Goal: Task Accomplishment & Management: Manage account settings

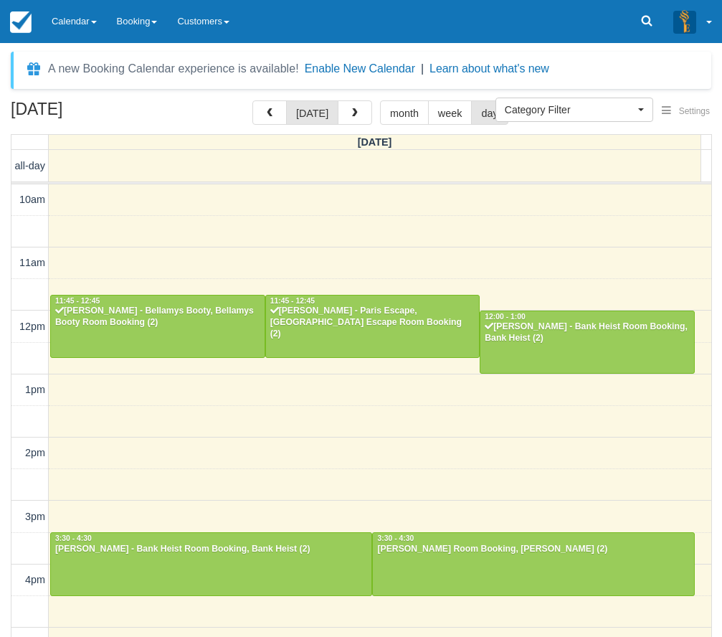
select select
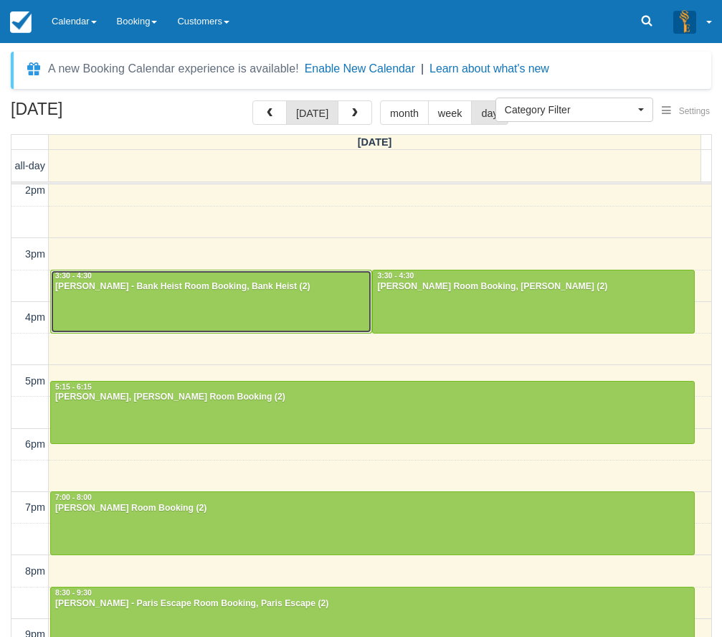
click at [168, 312] on div at bounding box center [211, 301] width 320 height 62
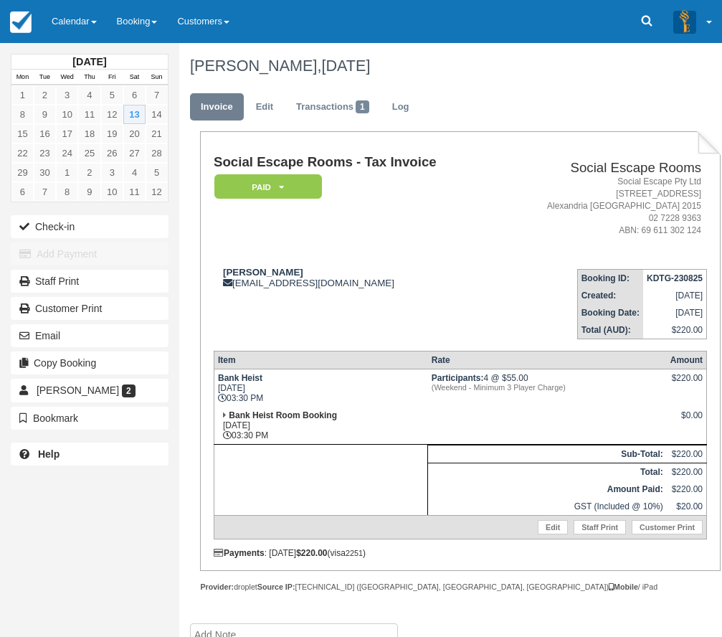
click at [439, 324] on td "Bri Hogan brihogan2900@gmail.com" at bounding box center [355, 298] width 283 height 82
click at [123, 216] on button "Check-in" at bounding box center [90, 226] width 158 height 23
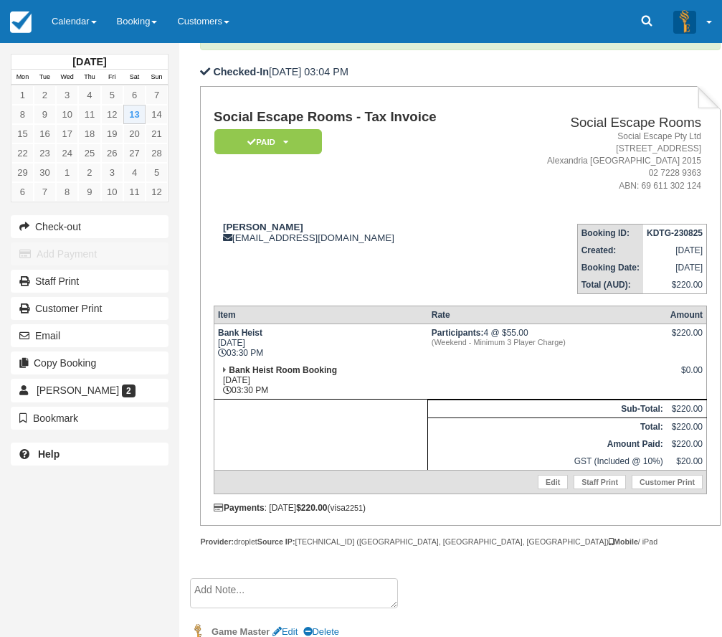
scroll to position [143, 0]
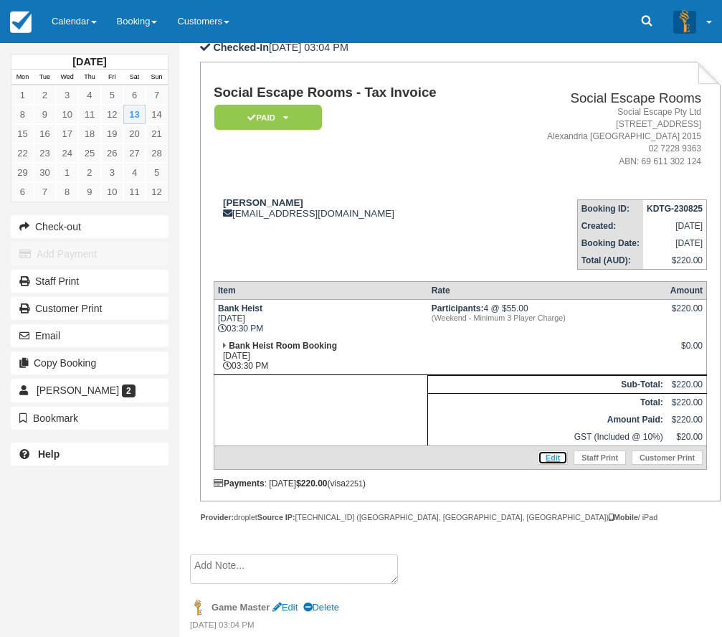
click at [553, 455] on link "Edit" at bounding box center [553, 457] width 30 height 14
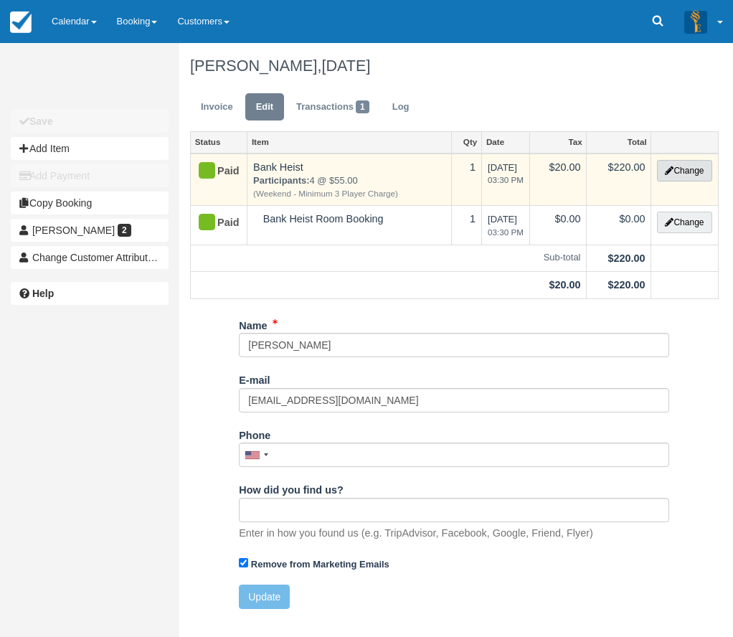
click at [685, 173] on button "Change" at bounding box center [684, 171] width 54 height 22
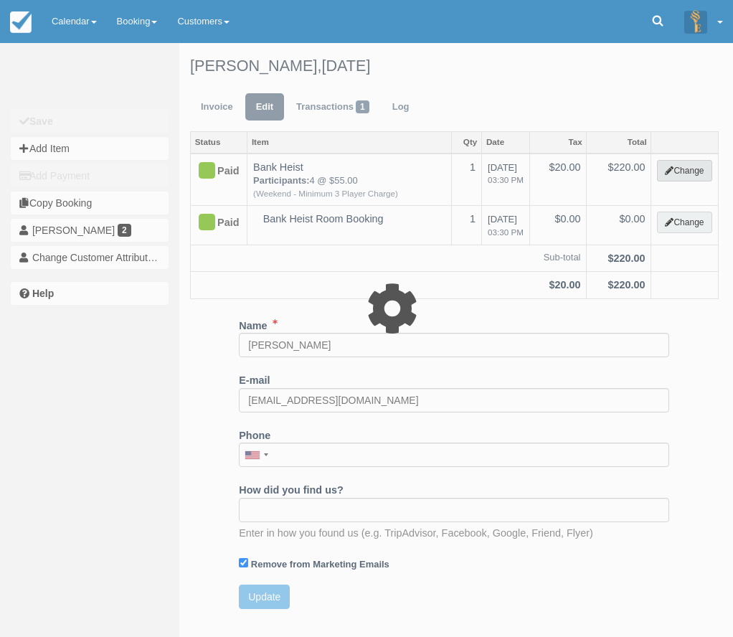
select select "2"
type input "220.00"
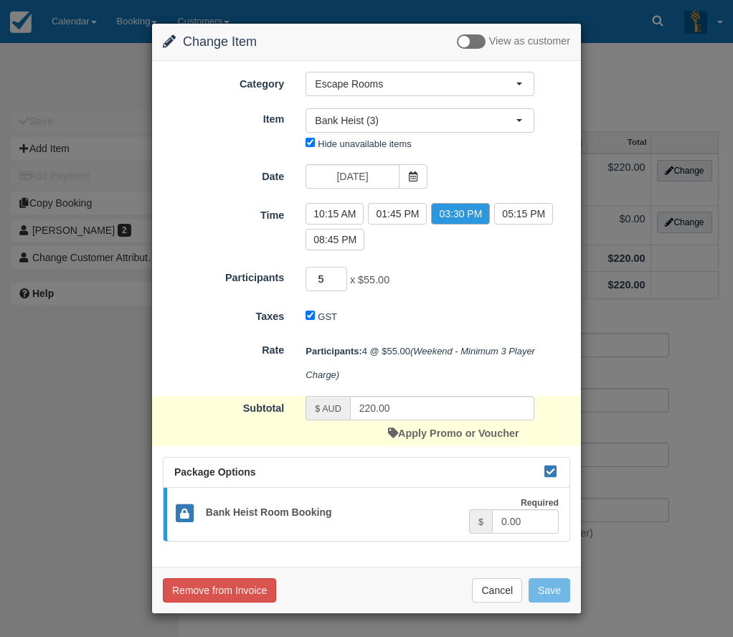
type input "5"
click at [340, 276] on input "5" at bounding box center [326, 279] width 42 height 24
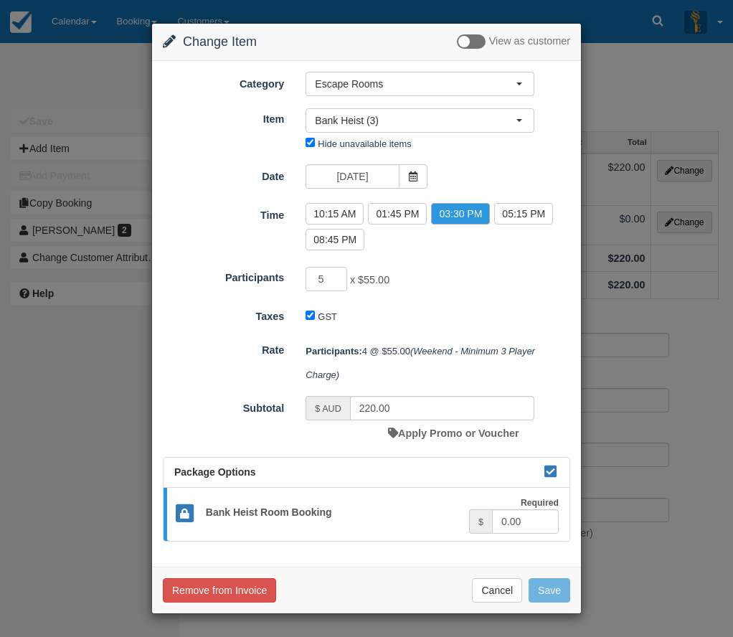
type input "275.00"
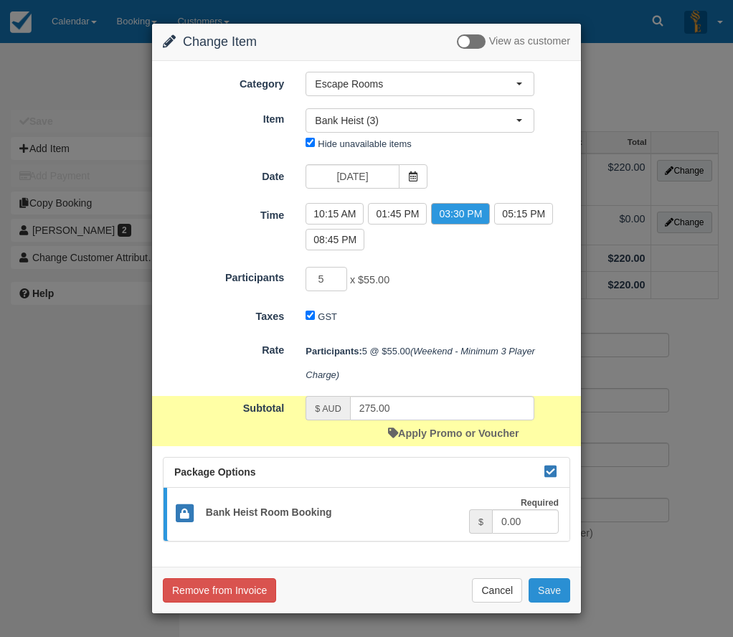
click at [548, 593] on button "Save" at bounding box center [549, 590] width 42 height 24
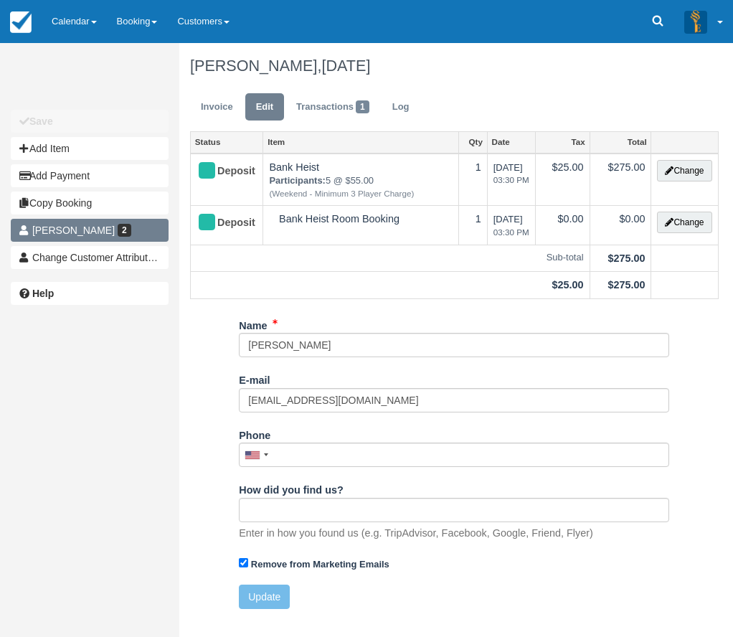
click at [62, 242] on link "Bri Hogan 2" at bounding box center [90, 230] width 158 height 23
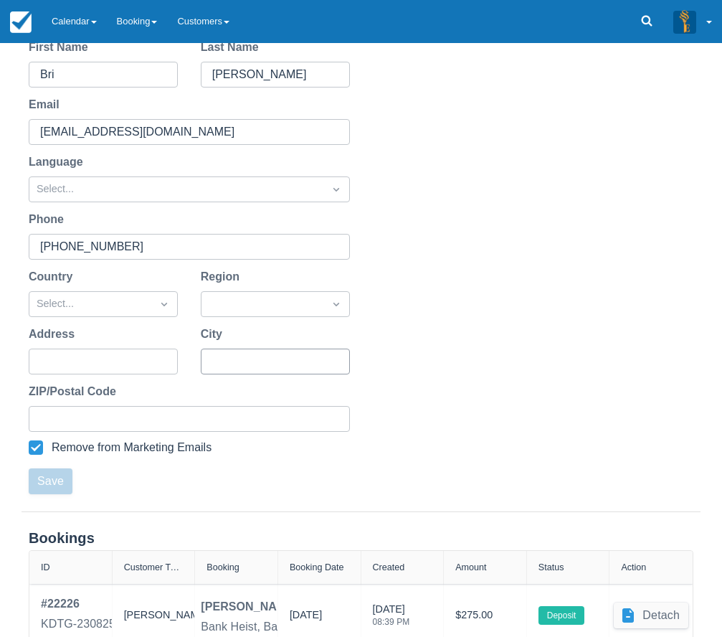
scroll to position [280, 0]
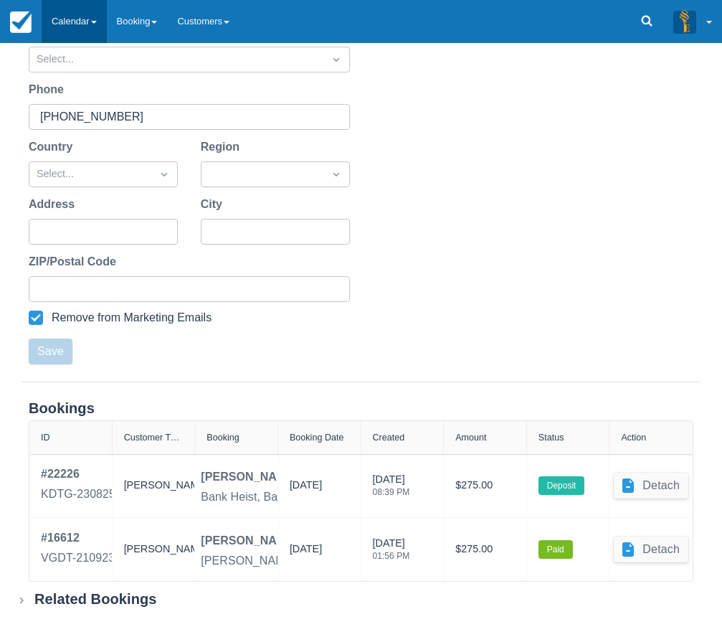
click at [80, 26] on link "Calendar" at bounding box center [74, 21] width 65 height 43
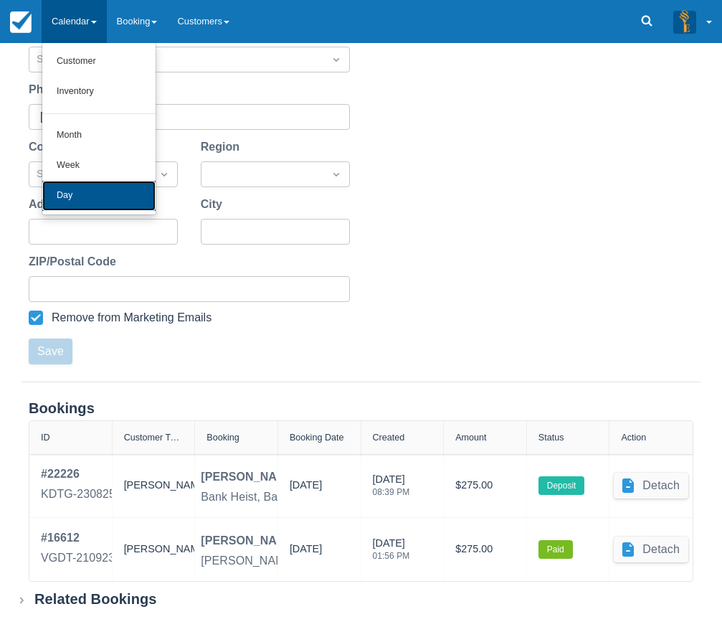
click at [115, 191] on link "Day" at bounding box center [98, 196] width 113 height 30
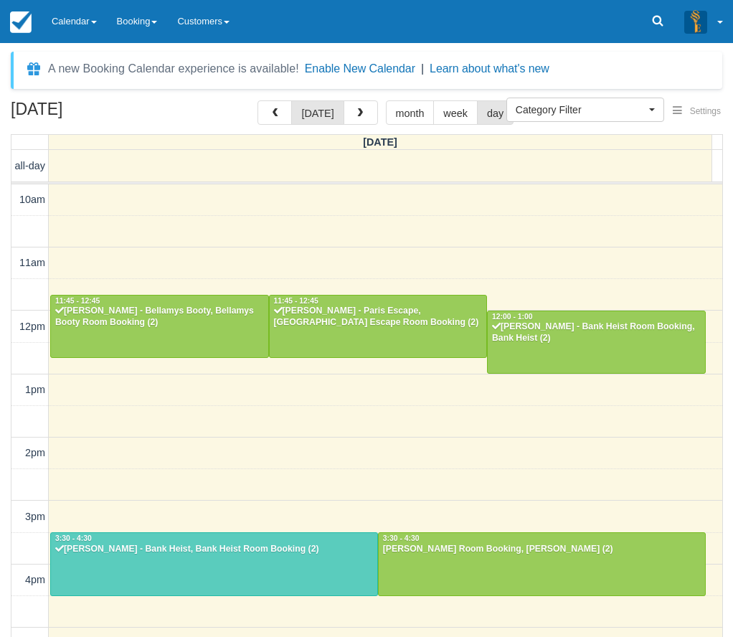
select select
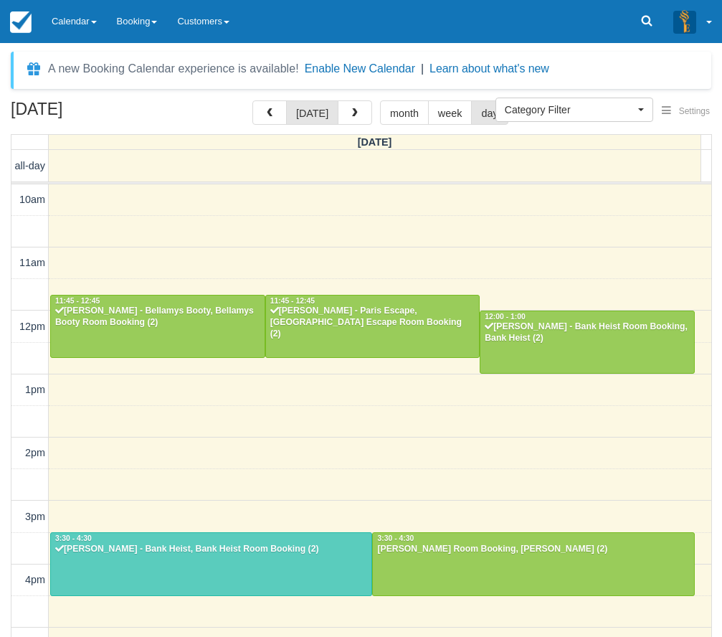
scroll to position [297, 0]
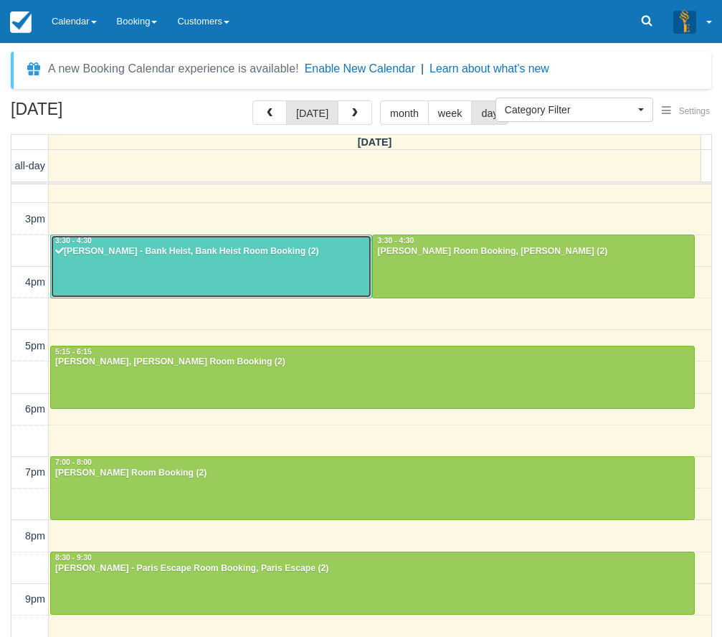
click at [301, 265] on div at bounding box center [211, 266] width 320 height 62
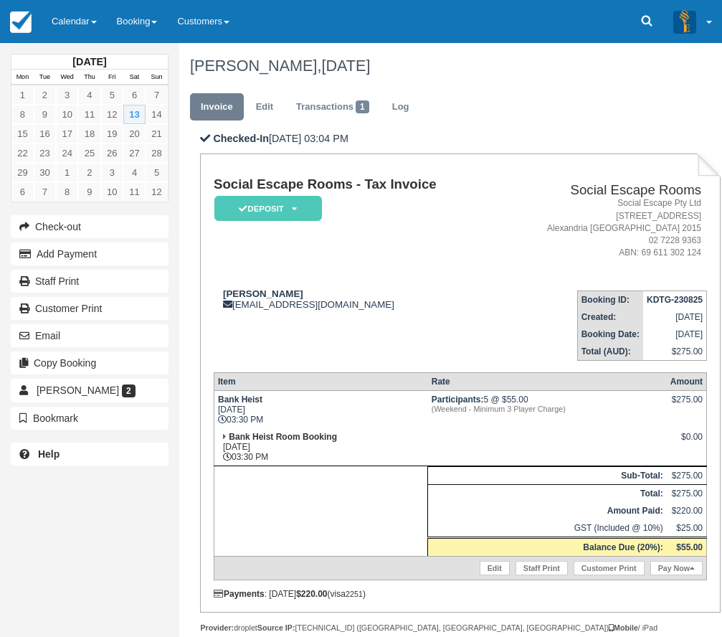
click at [677, 575] on div "Edit Staff Print Customer Print Pay Now" at bounding box center [462, 568] width 488 height 16
click at [677, 567] on link "Pay Now" at bounding box center [676, 568] width 52 height 14
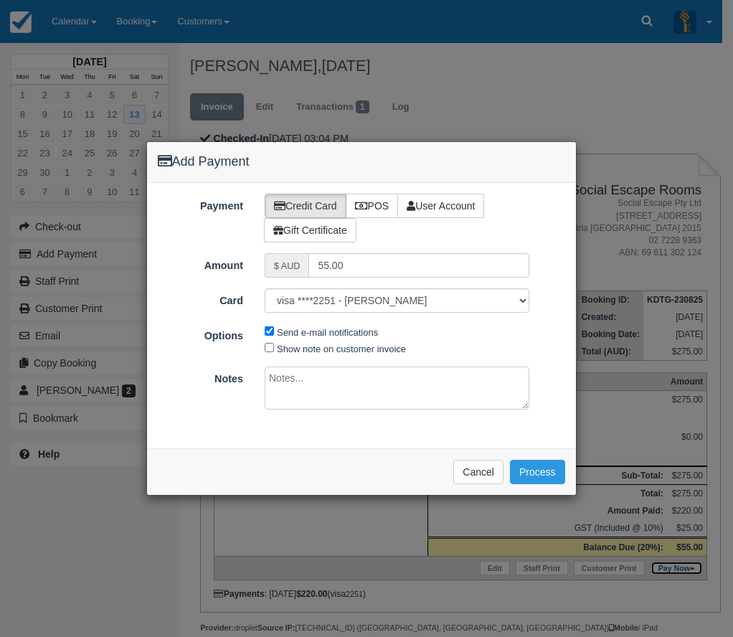
type input "13/09/2025"
click at [371, 201] on label "POS" at bounding box center [372, 206] width 53 height 24
radio input "true"
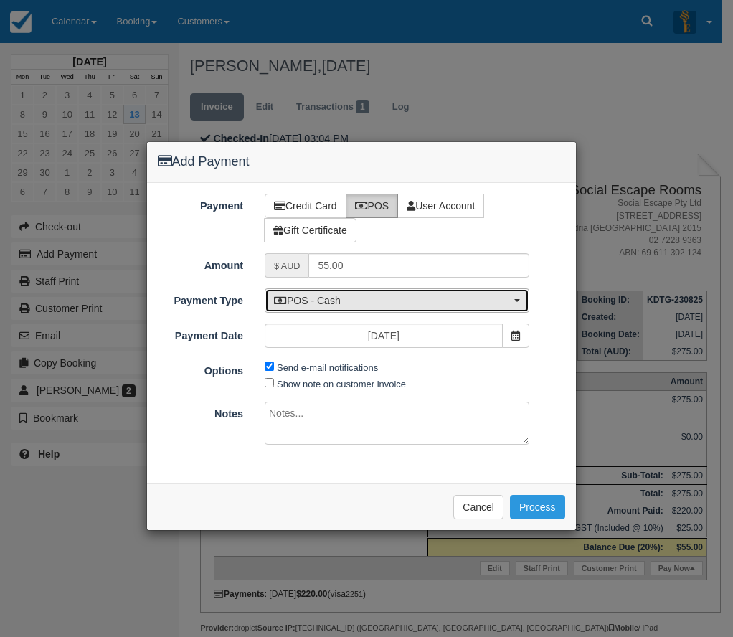
click at [361, 302] on span "POS - Cash" at bounding box center [392, 300] width 237 height 14
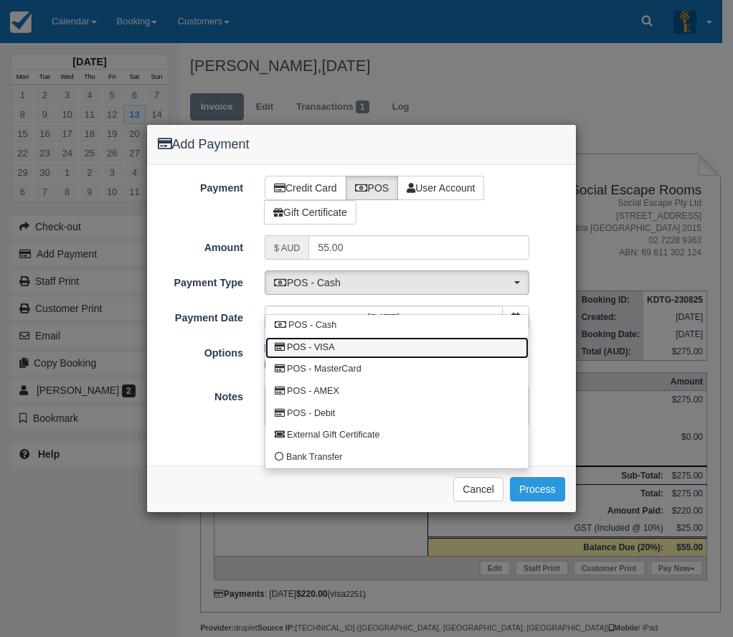
click at [351, 346] on link "POS - VISA" at bounding box center [396, 348] width 263 height 22
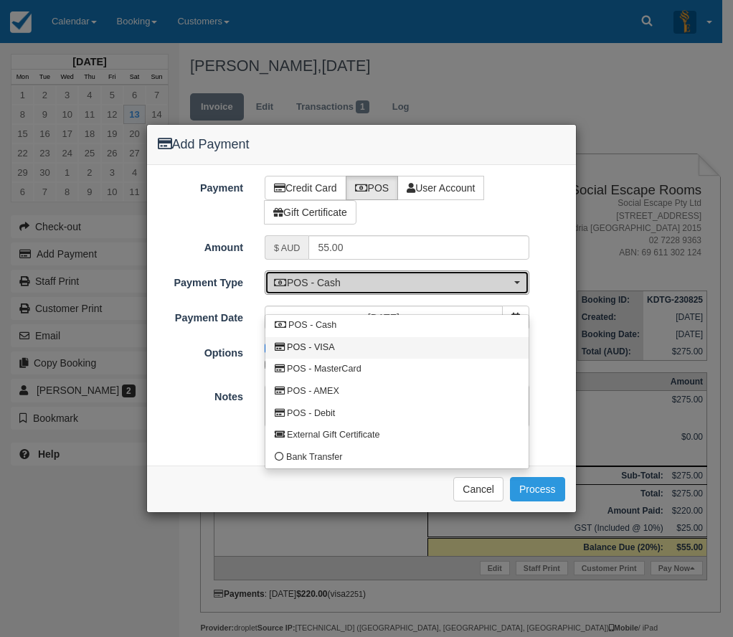
select select "VISA"
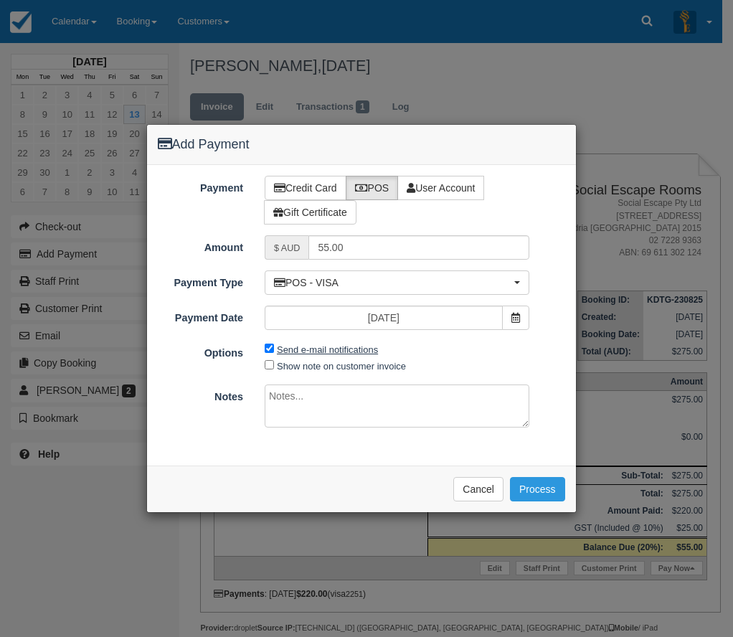
click at [304, 350] on label "Send e-mail notifications" at bounding box center [327, 349] width 101 height 11
click at [274, 350] on input "Send e-mail notifications" at bounding box center [269, 347] width 9 height 9
checkbox input "false"
click at [546, 489] on button "Process" at bounding box center [537, 489] width 55 height 24
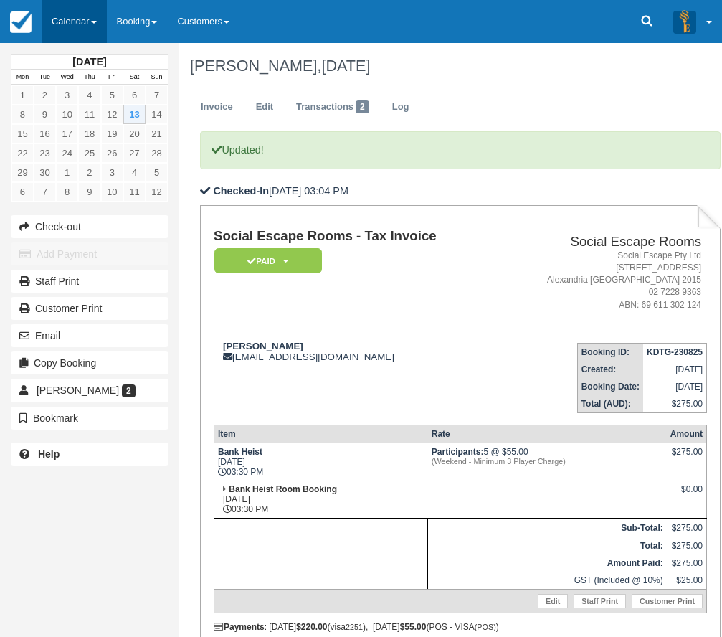
click at [87, 34] on link "Calendar" at bounding box center [74, 21] width 65 height 43
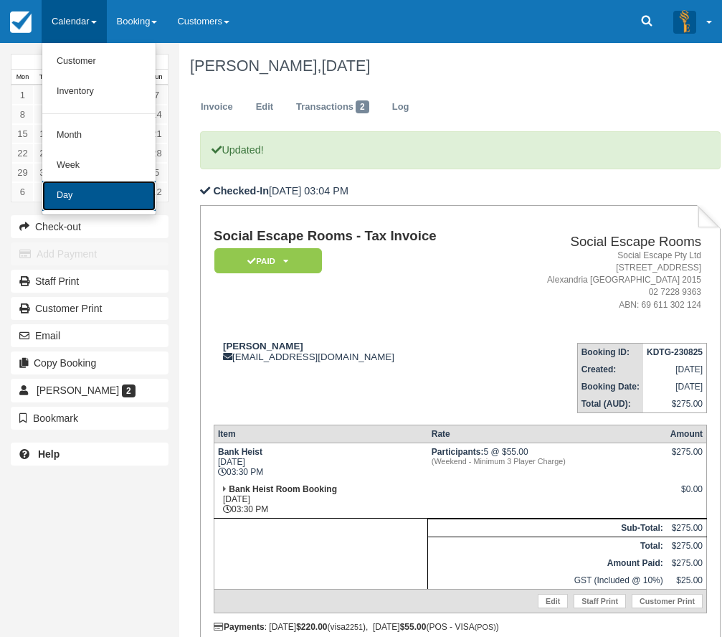
drag, startPoint x: 103, startPoint y: 200, endPoint x: 282, endPoint y: 313, distance: 211.6
click at [103, 200] on link "Day" at bounding box center [98, 196] width 113 height 30
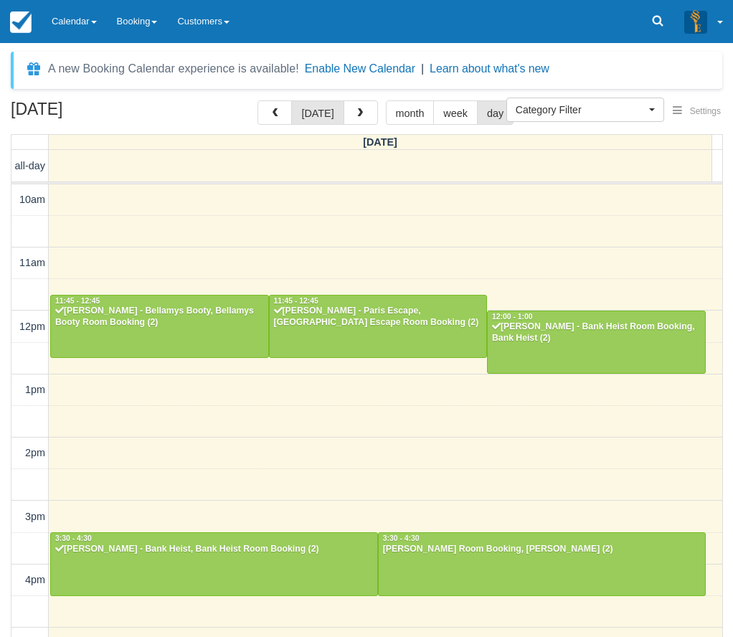
select select
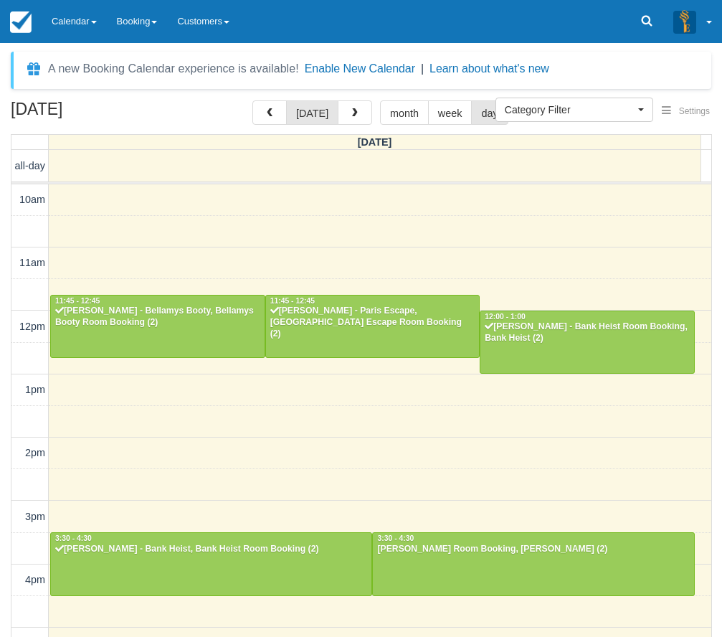
scroll to position [297, 0]
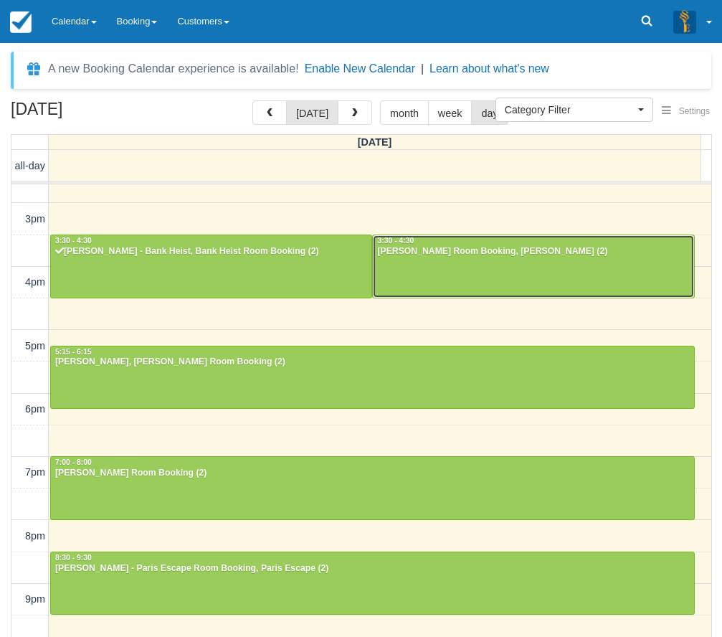
click at [426, 255] on div "[PERSON_NAME] Room Booking, [PERSON_NAME] (2)" at bounding box center [532, 251] width 313 height 11
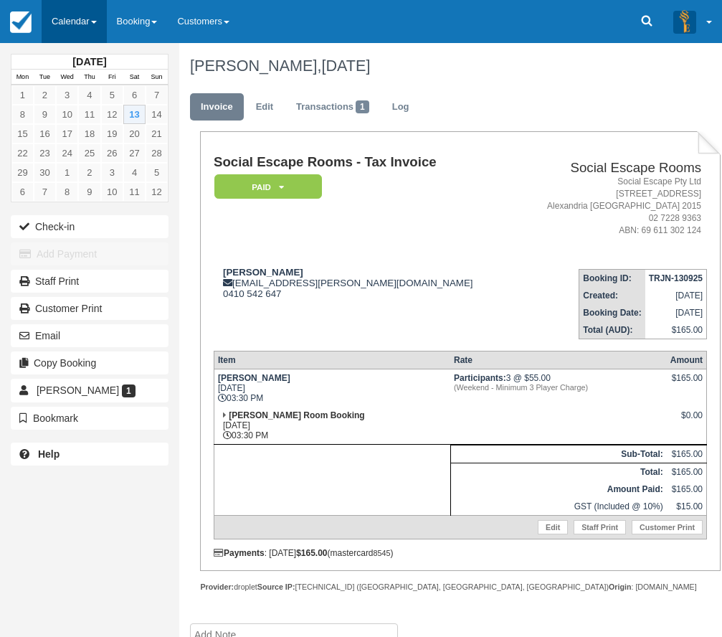
click at [67, 19] on link "Calendar" at bounding box center [74, 21] width 65 height 43
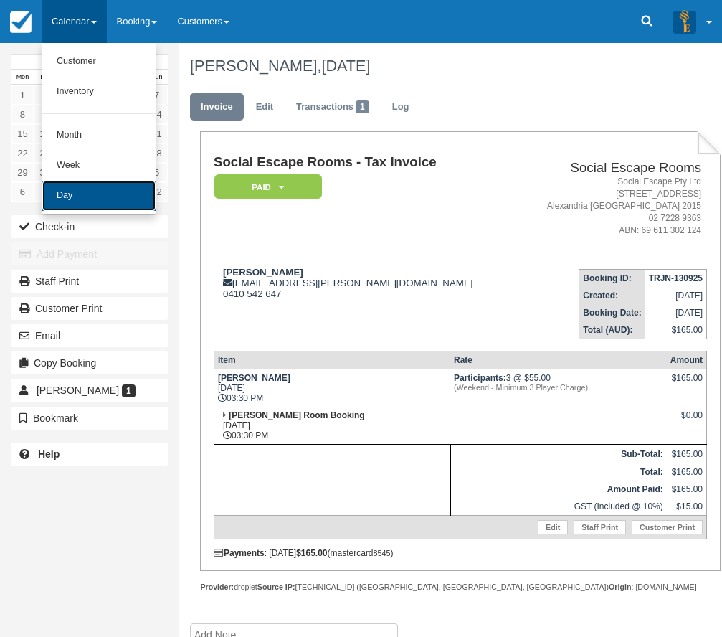
click at [73, 195] on link "Day" at bounding box center [98, 196] width 113 height 30
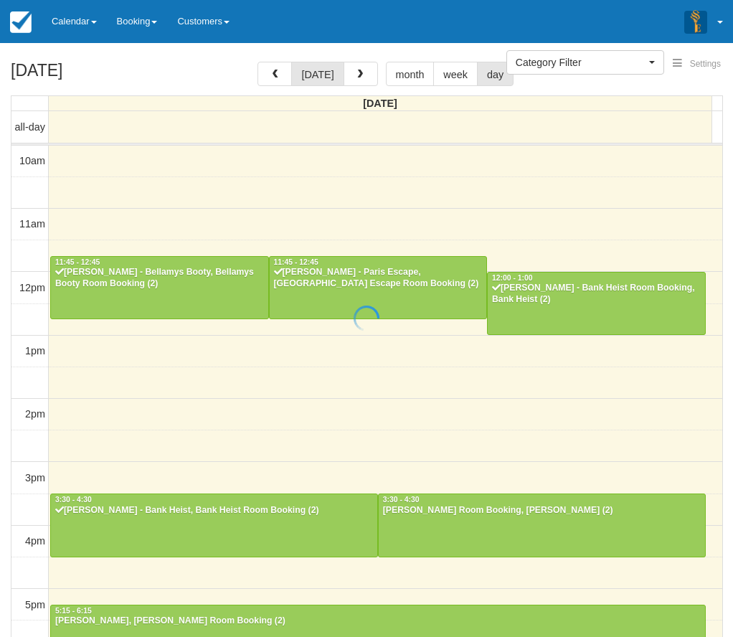
select select
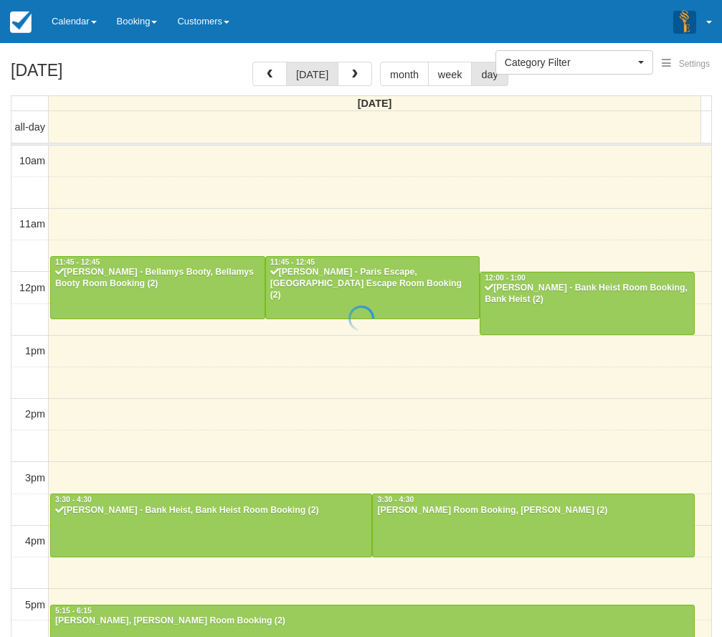
scroll to position [297, 0]
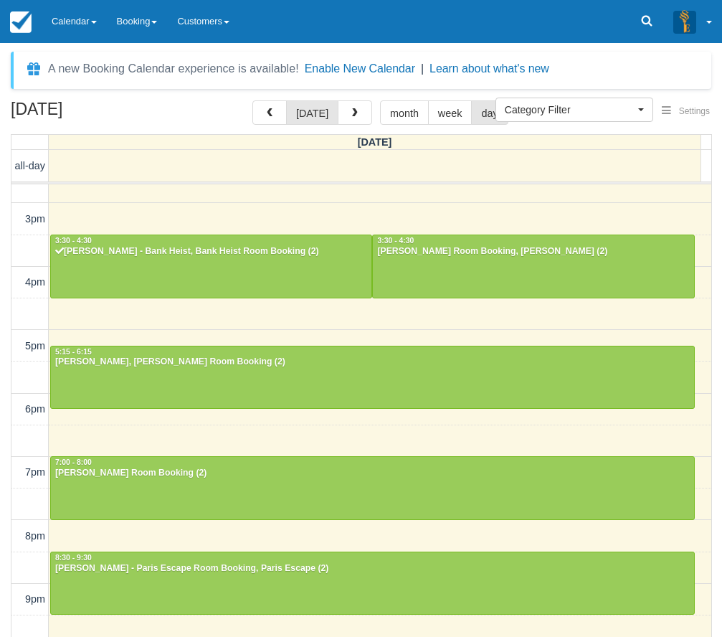
click at [466, 233] on div "10am 11am 12pm 1pm 2pm 3pm 4pm 5pm 6pm 7pm 8pm 9pm 10pm 11:45 - 12:45 [PERSON_N…" at bounding box center [361, 282] width 700 height 791
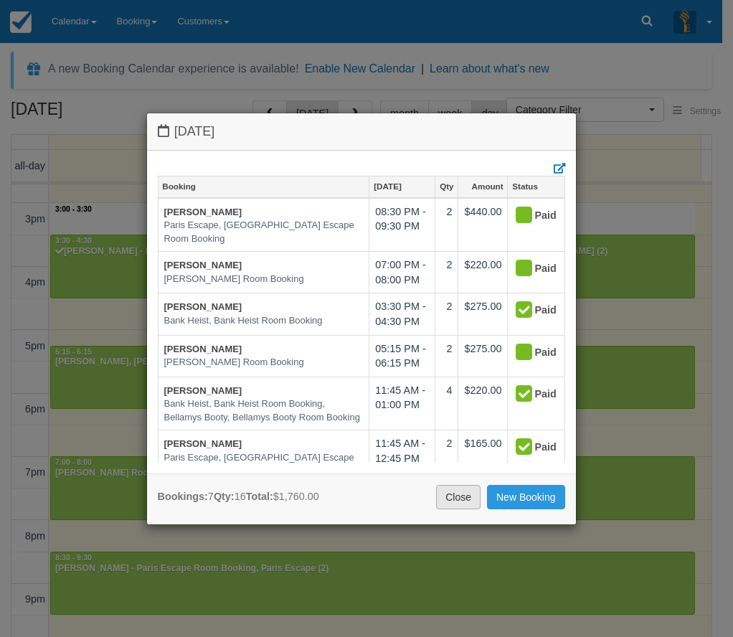
click at [439, 500] on link "Close" at bounding box center [458, 497] width 44 height 24
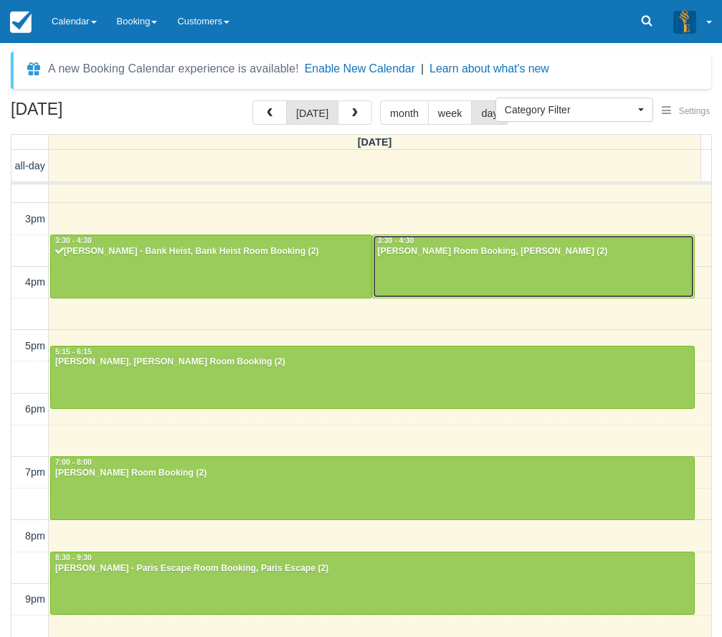
click at [463, 271] on div at bounding box center [533, 266] width 320 height 62
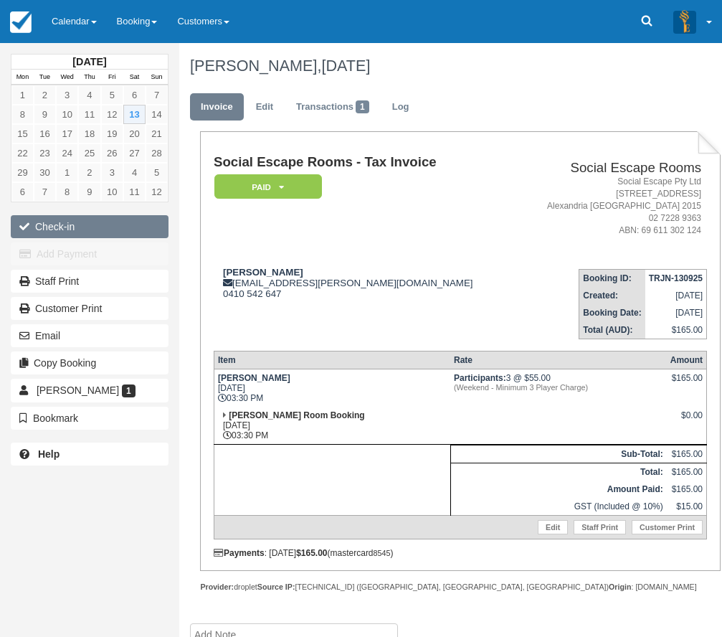
click at [60, 221] on button "Check-in" at bounding box center [90, 226] width 158 height 23
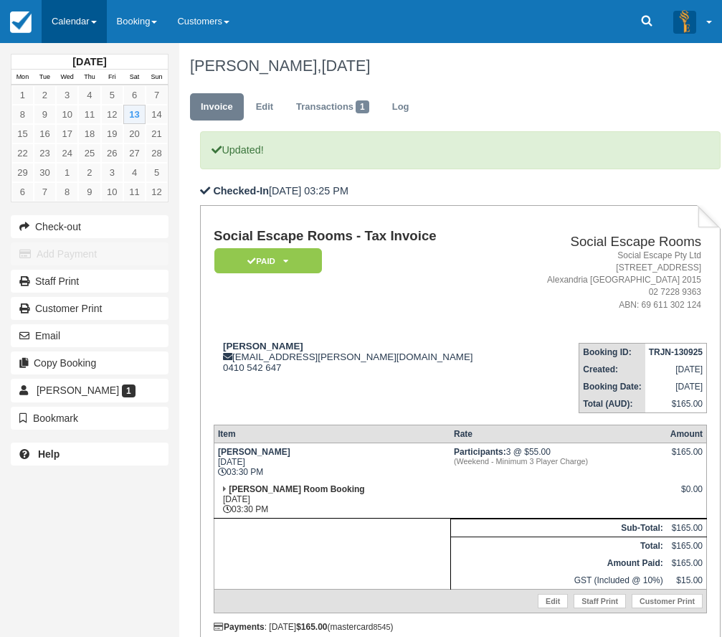
click at [71, 22] on link "Calendar" at bounding box center [74, 21] width 65 height 43
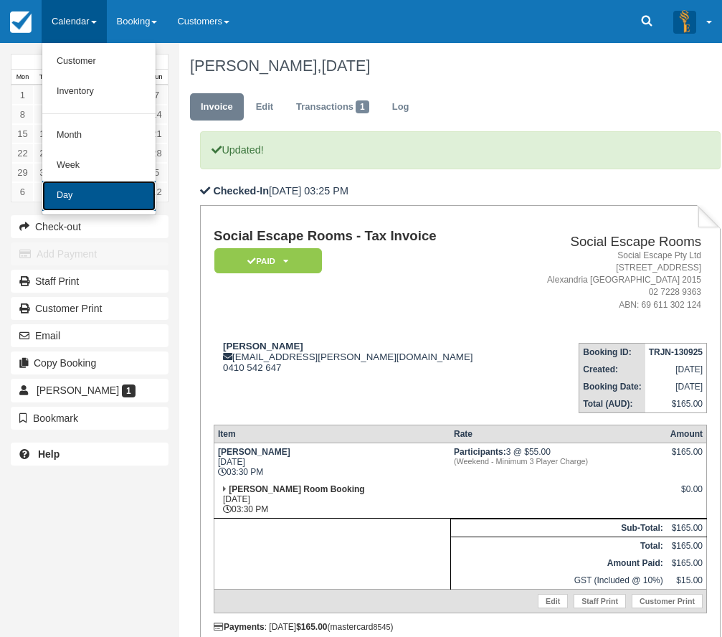
click at [62, 188] on link "Day" at bounding box center [98, 196] width 113 height 30
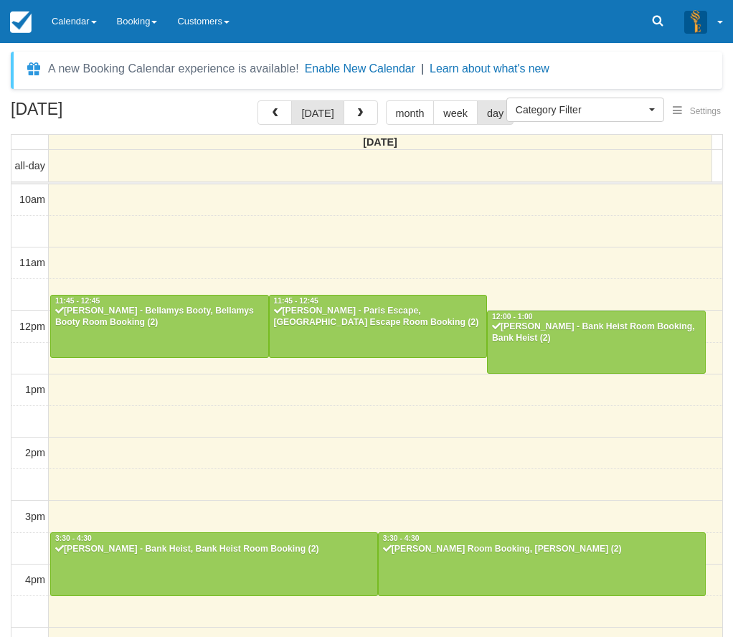
select select
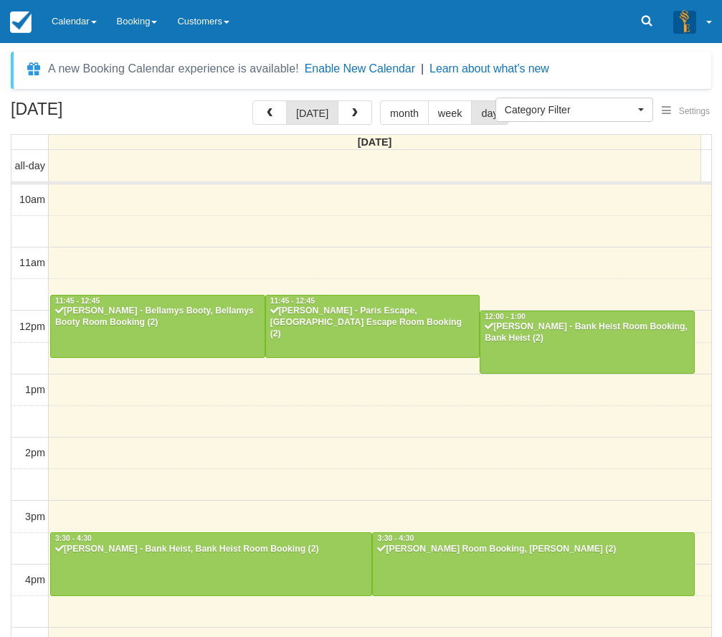
scroll to position [297, 0]
